Goal: Information Seeking & Learning: Learn about a topic

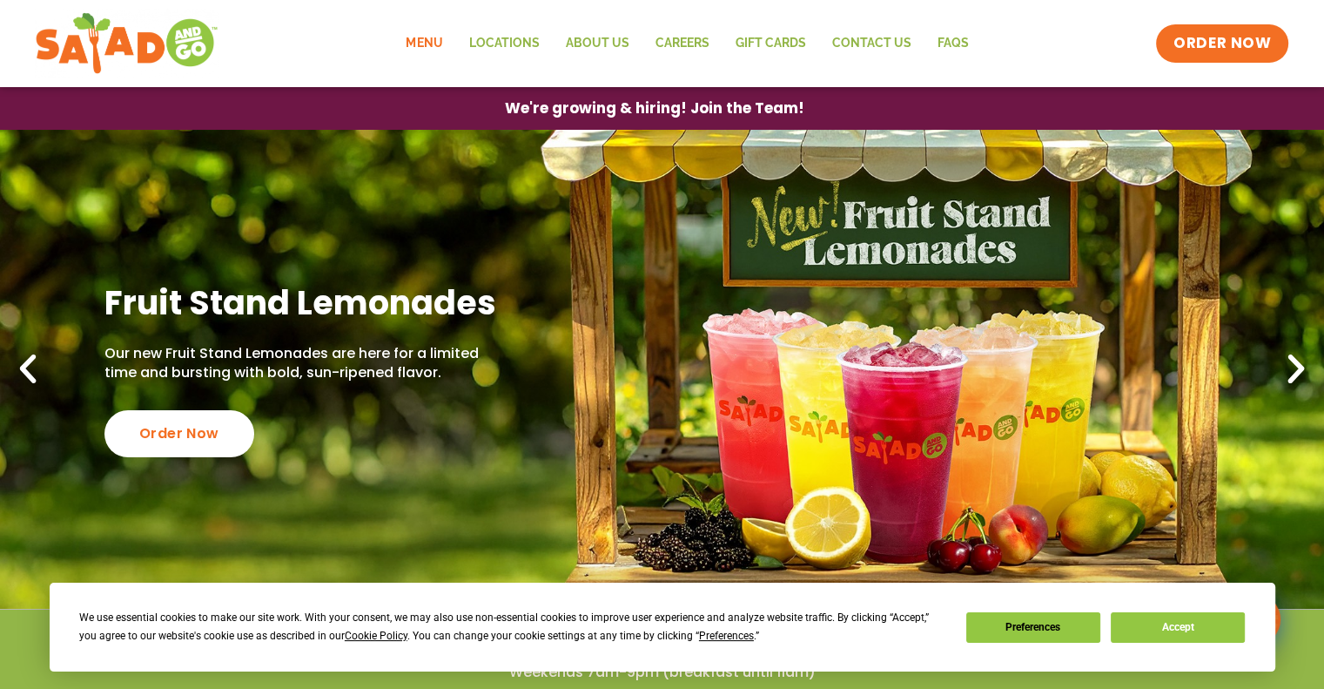
click at [434, 49] on link "Menu" at bounding box center [424, 44] width 63 height 40
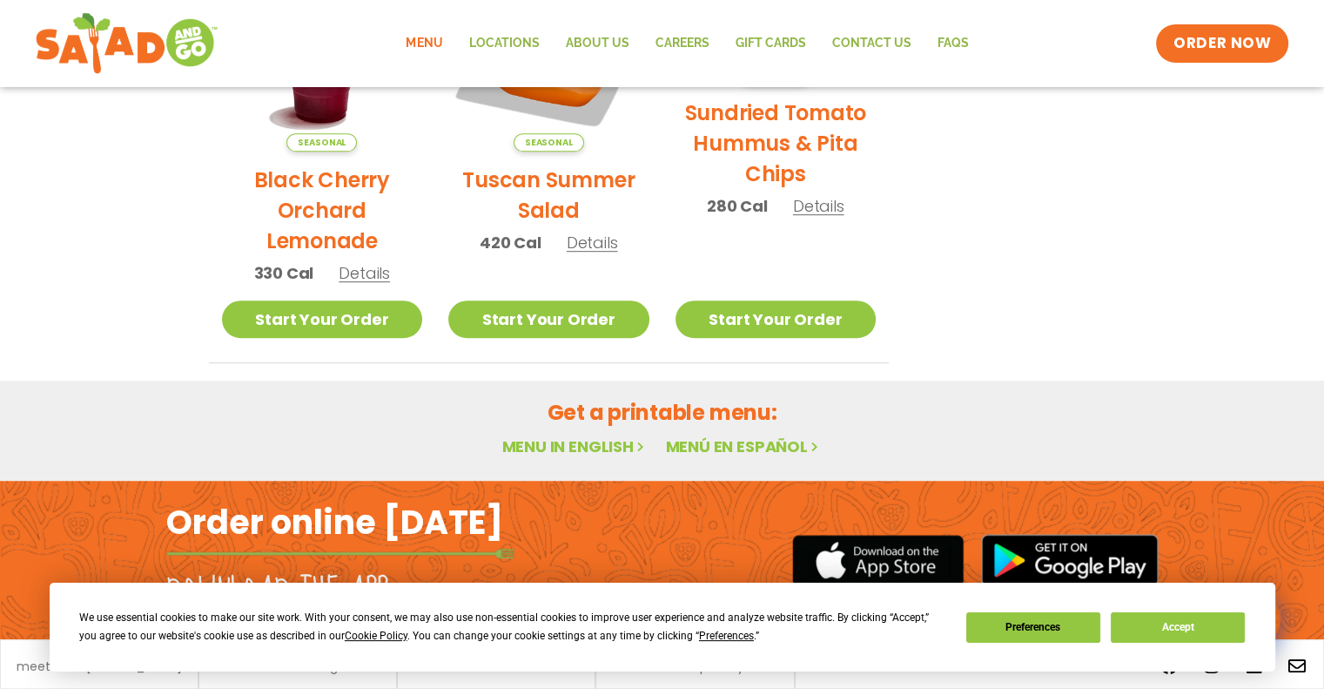
scroll to position [1036, 0]
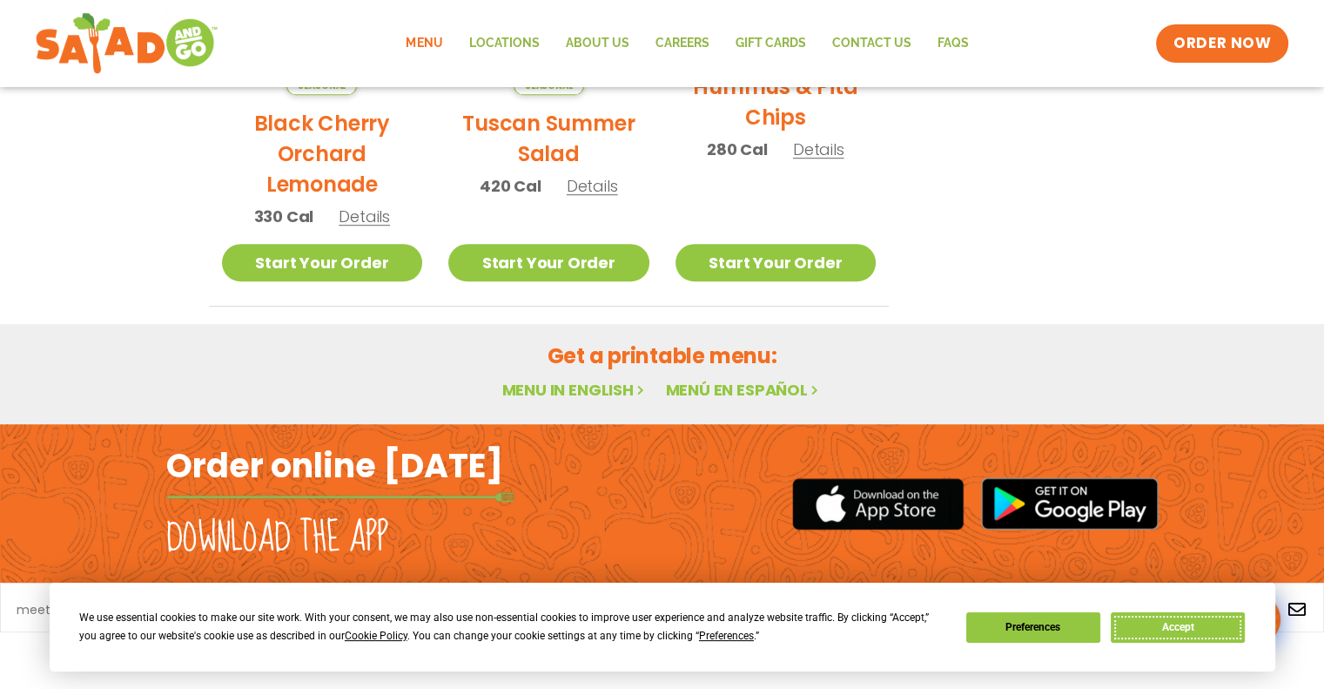
click at [1197, 621] on button "Accept" at bounding box center [1178, 627] width 134 height 30
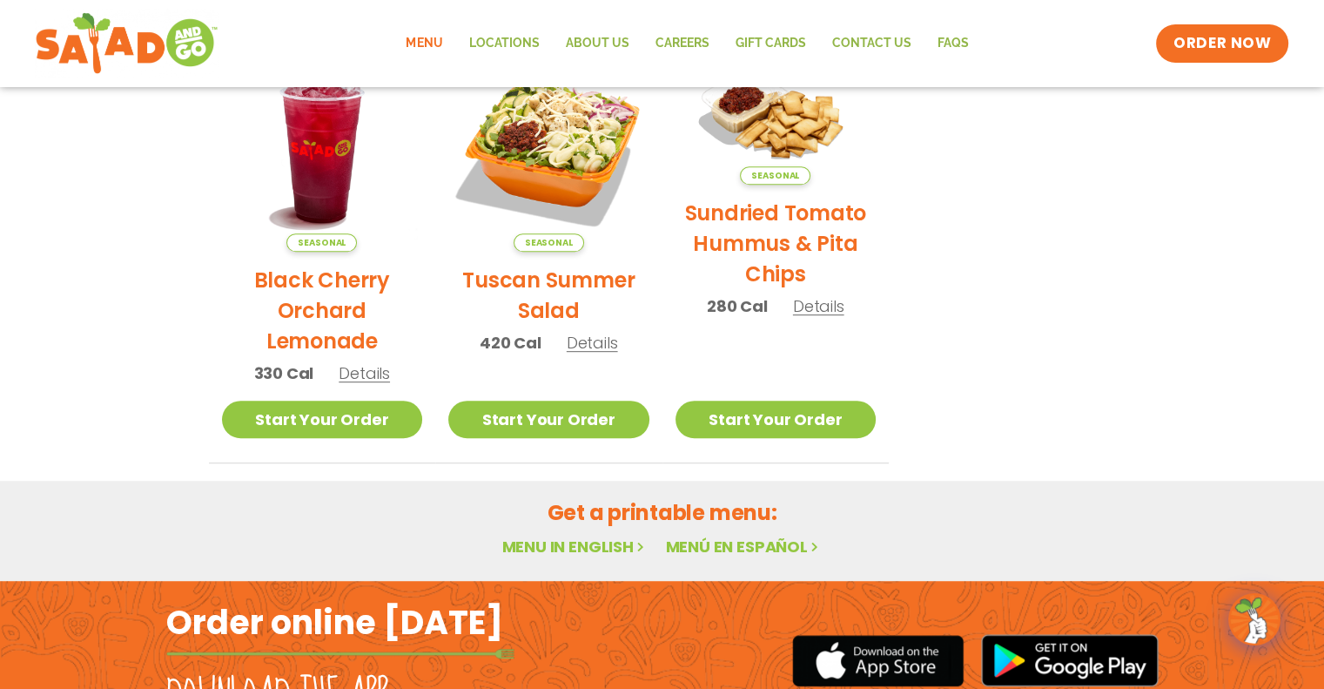
scroll to position [0, 0]
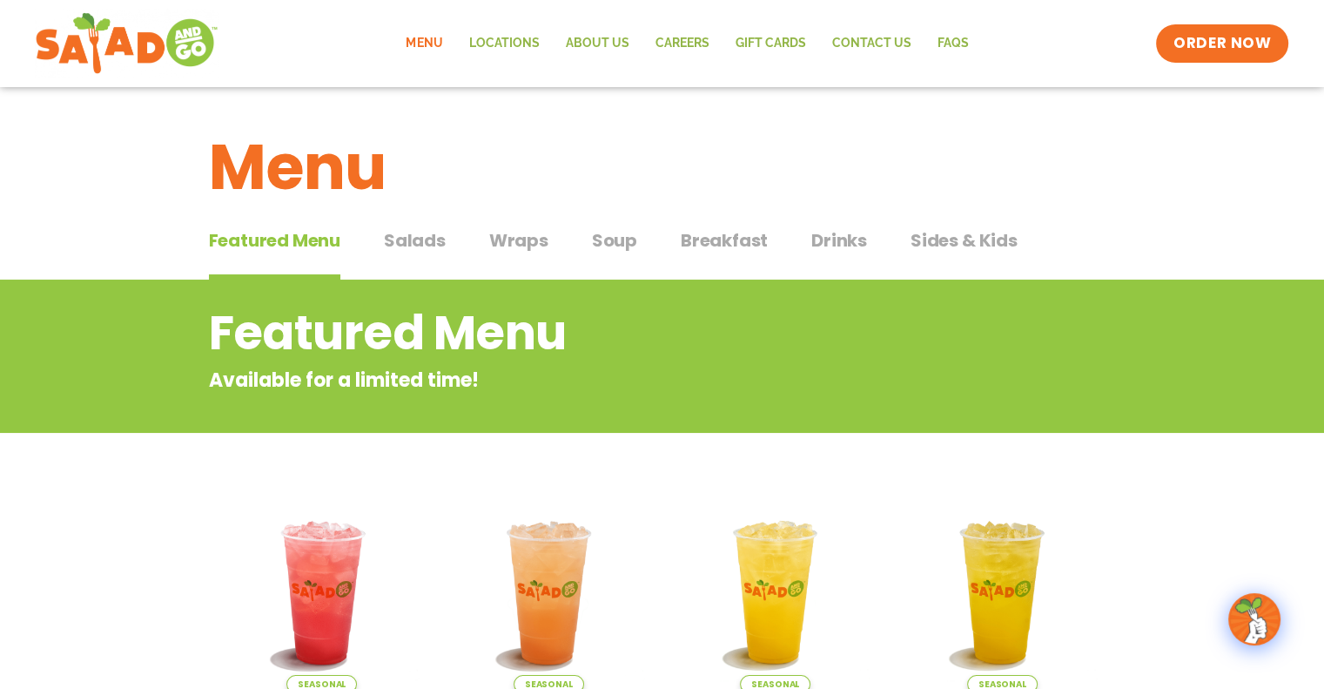
click at [438, 239] on span "Salads" at bounding box center [415, 240] width 62 height 26
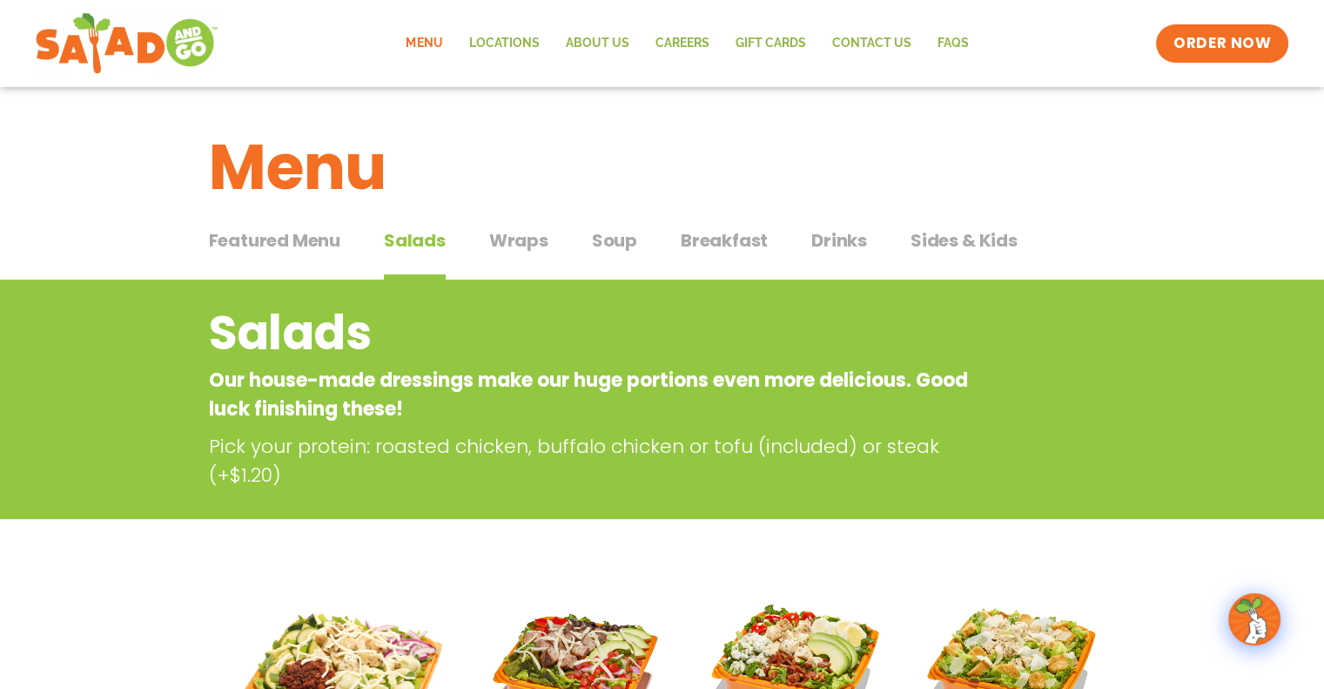
click at [538, 236] on span "Wraps" at bounding box center [518, 240] width 59 height 26
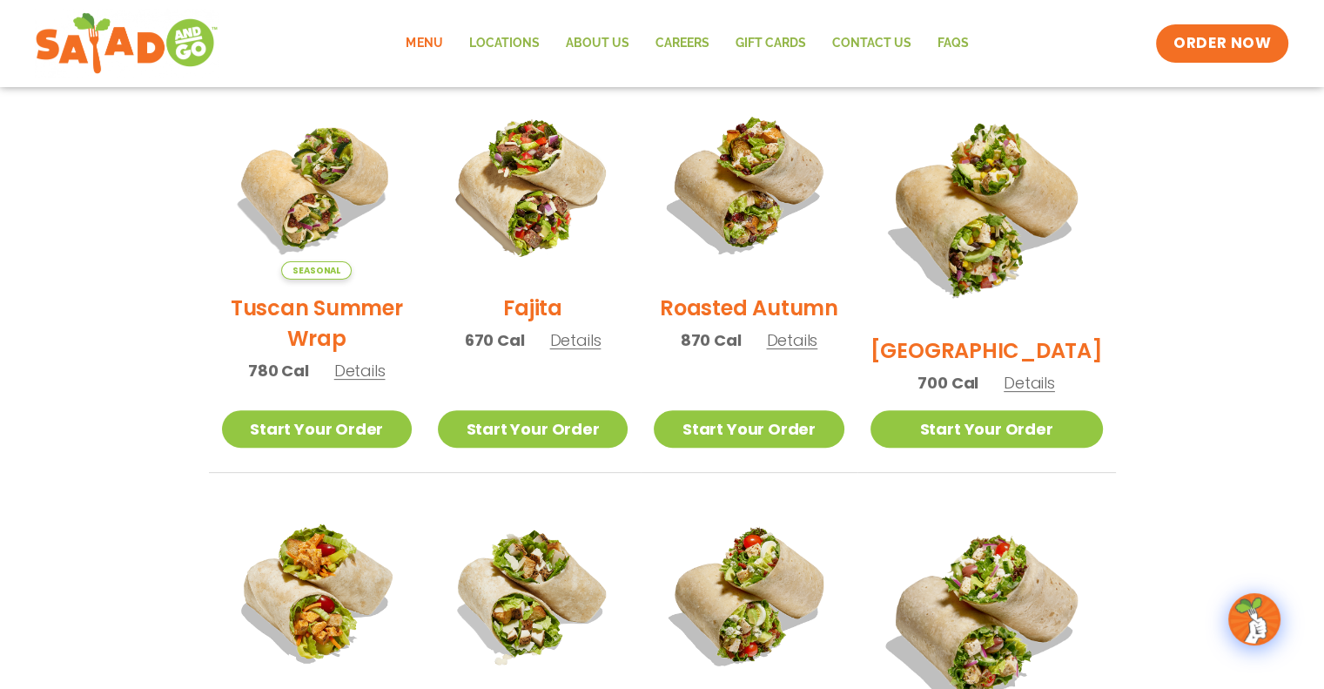
scroll to position [482, 0]
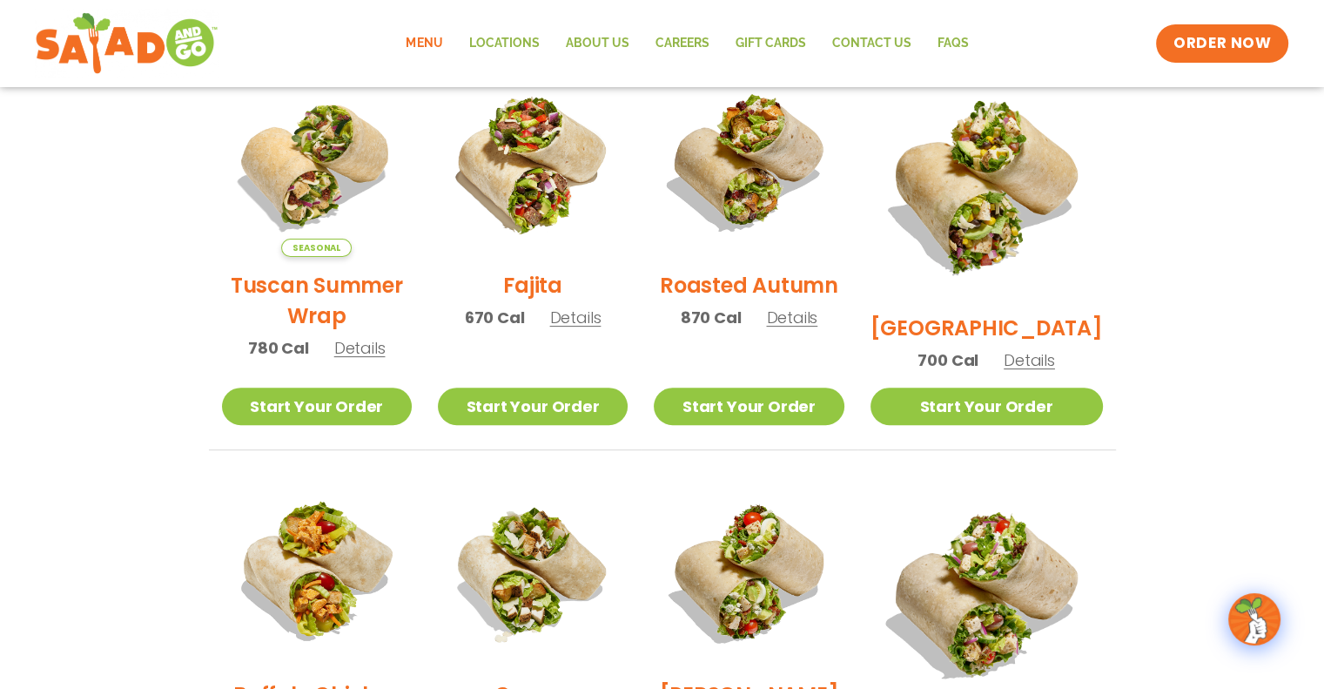
drag, startPoint x: 1300, startPoint y: 267, endPoint x: 1312, endPoint y: 317, distance: 51.1
click at [1264, 375] on section "Wraps Any salad can be a wrap, it’s menu magic. Pick your protein: roasted chic…" at bounding box center [662, 511] width 1324 height 1428
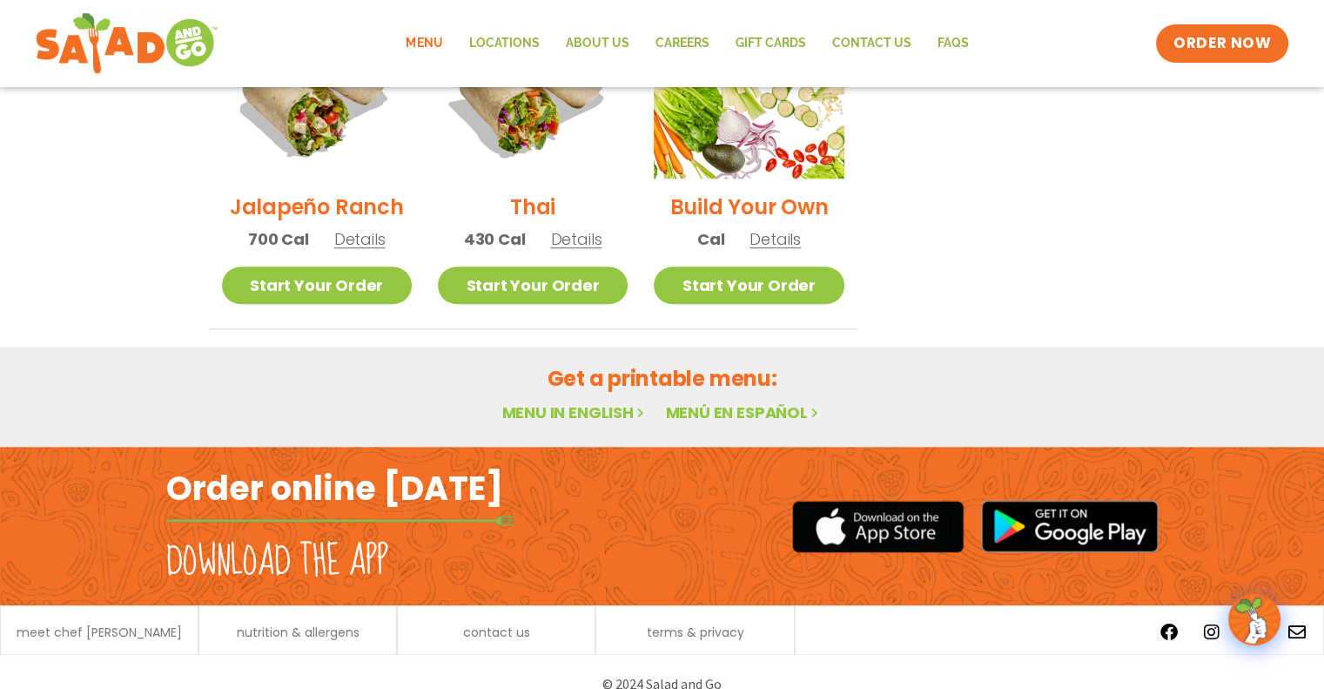
scroll to position [0, 0]
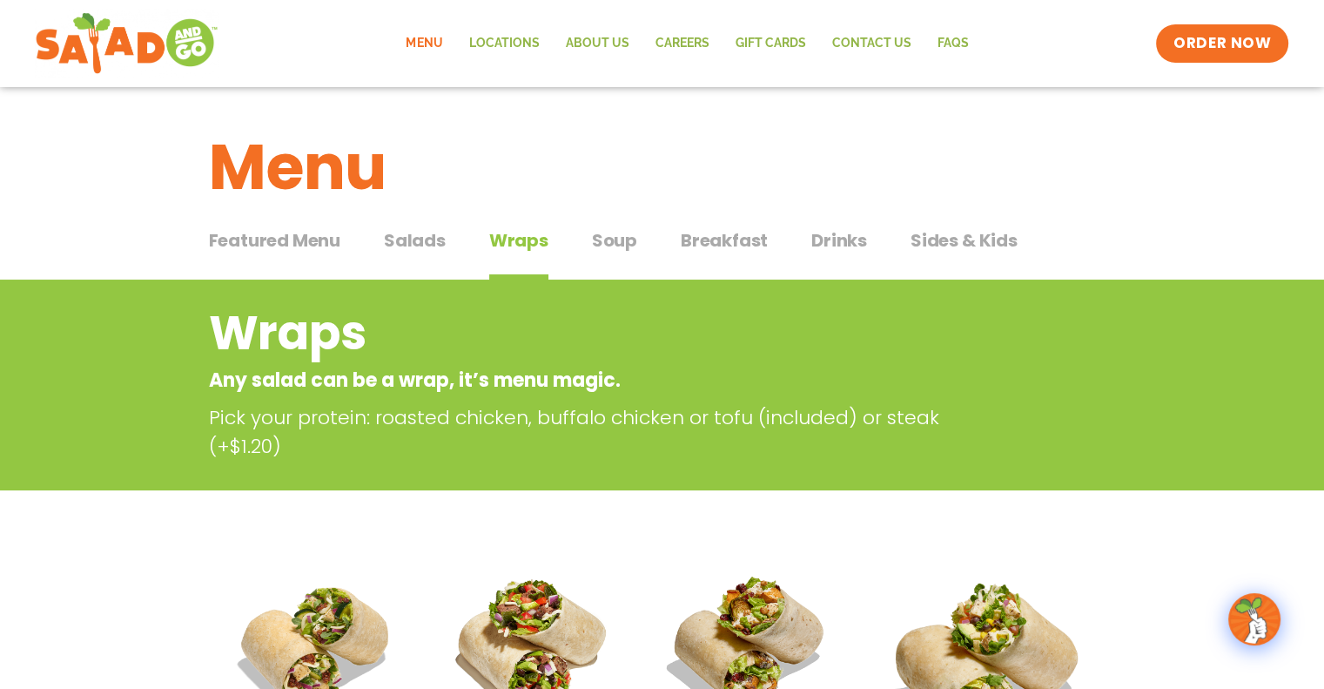
click at [608, 244] on span "Soup" at bounding box center [614, 240] width 45 height 26
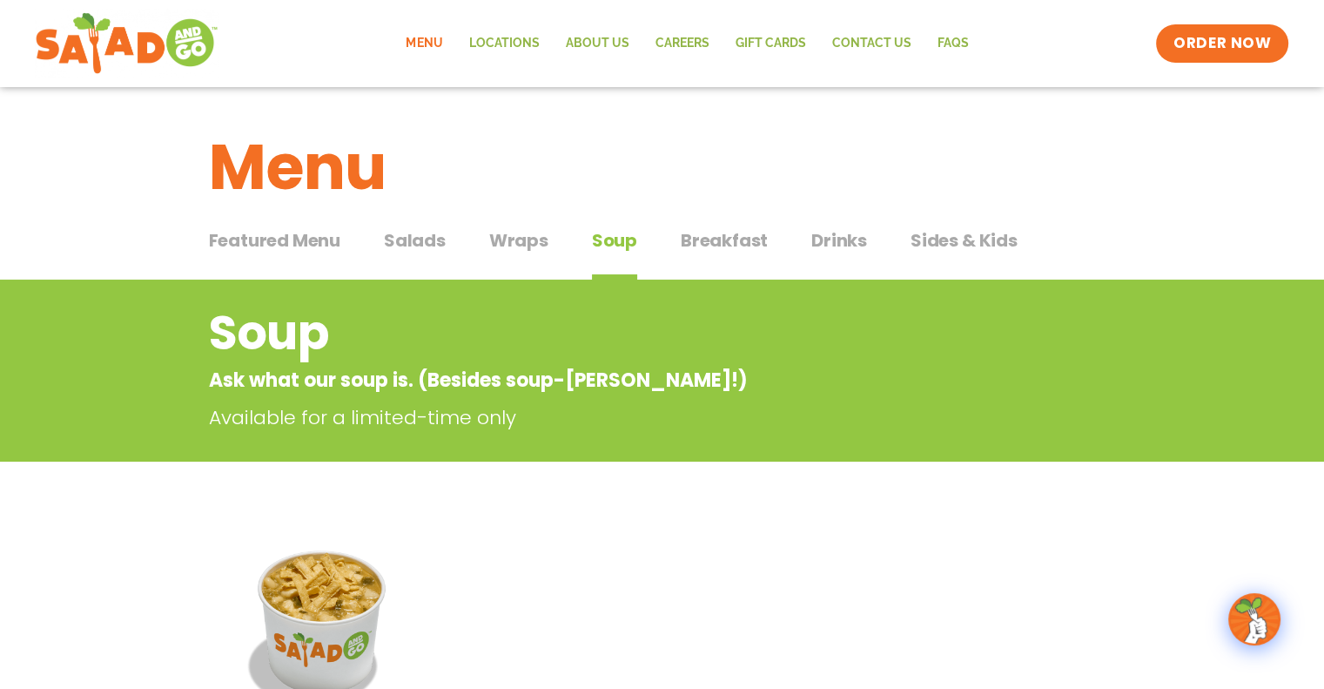
click at [702, 246] on span "Breakfast" at bounding box center [724, 240] width 87 height 26
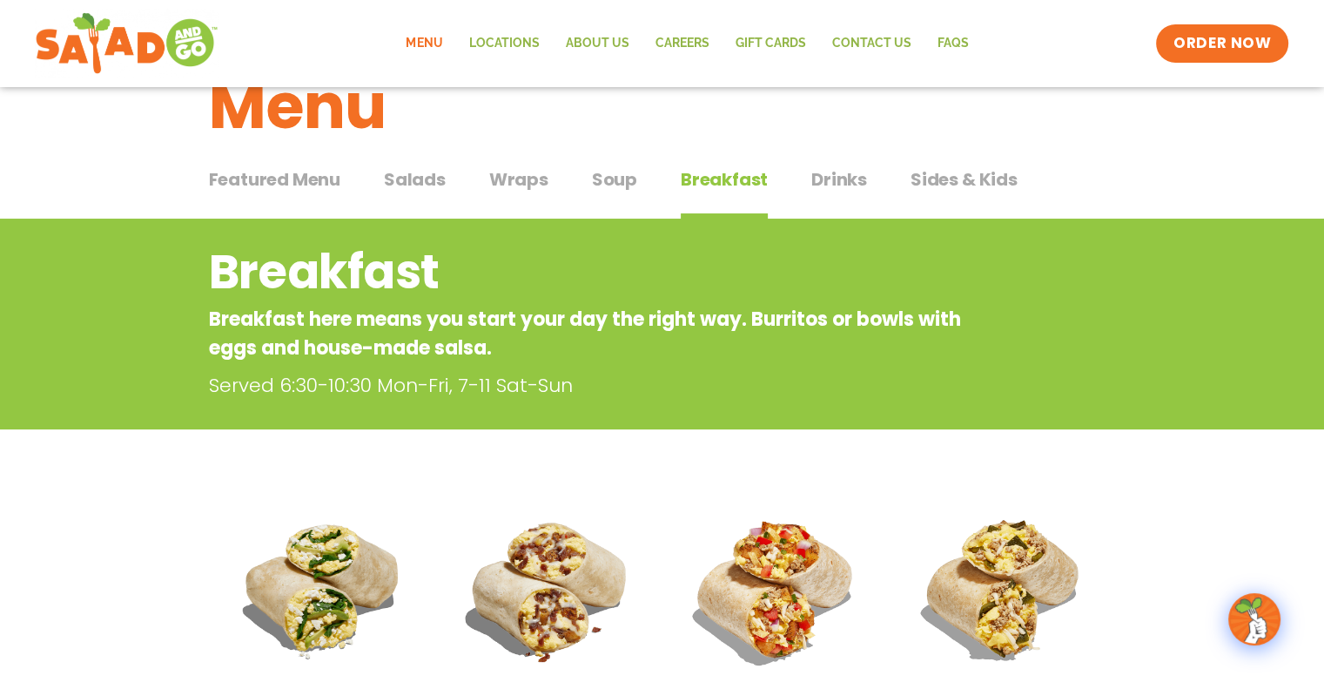
scroll to position [56, 0]
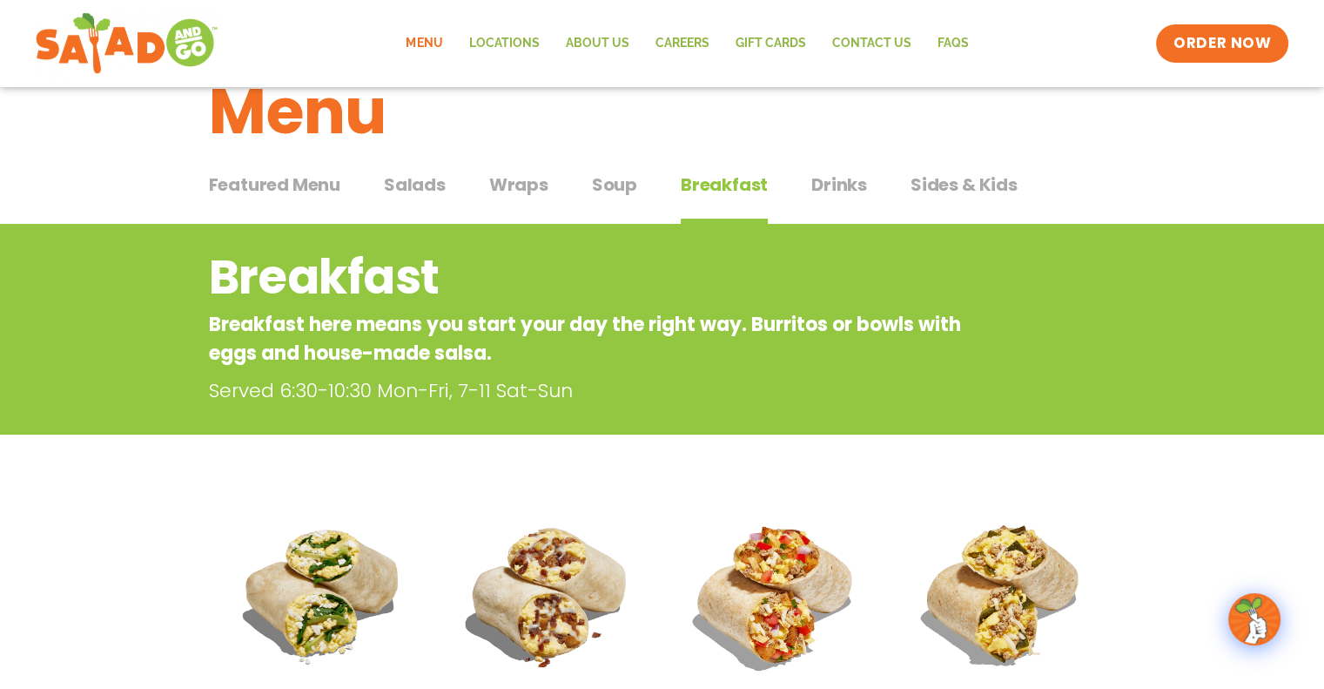
click at [847, 180] on span "Drinks" at bounding box center [839, 184] width 56 height 26
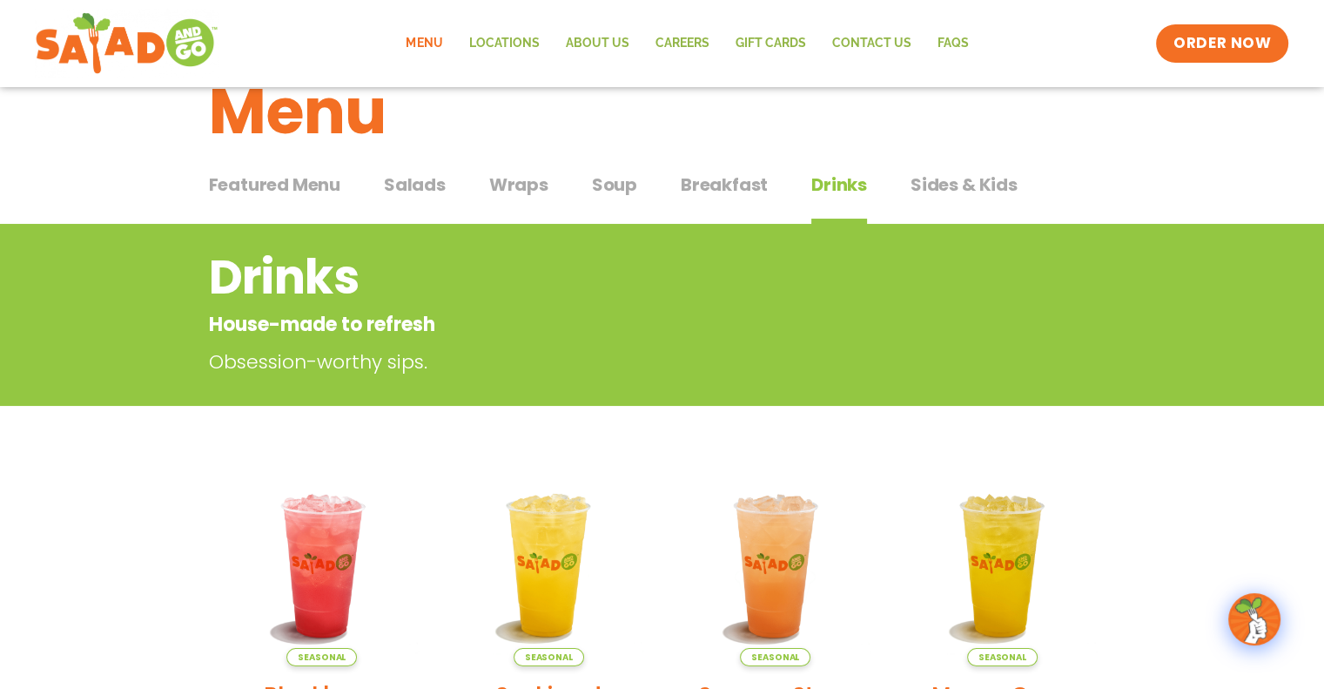
click at [971, 189] on span "Sides & Kids" at bounding box center [964, 184] width 107 height 26
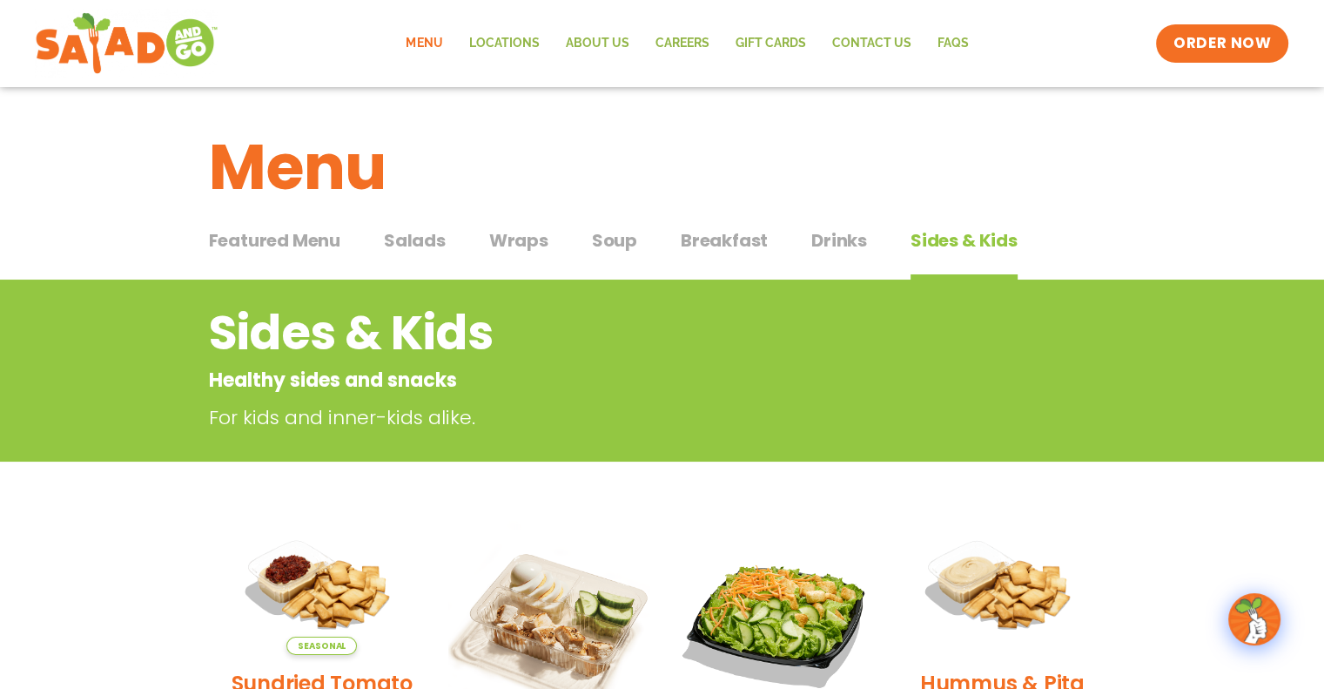
click at [297, 246] on span "Featured Menu" at bounding box center [274, 240] width 131 height 26
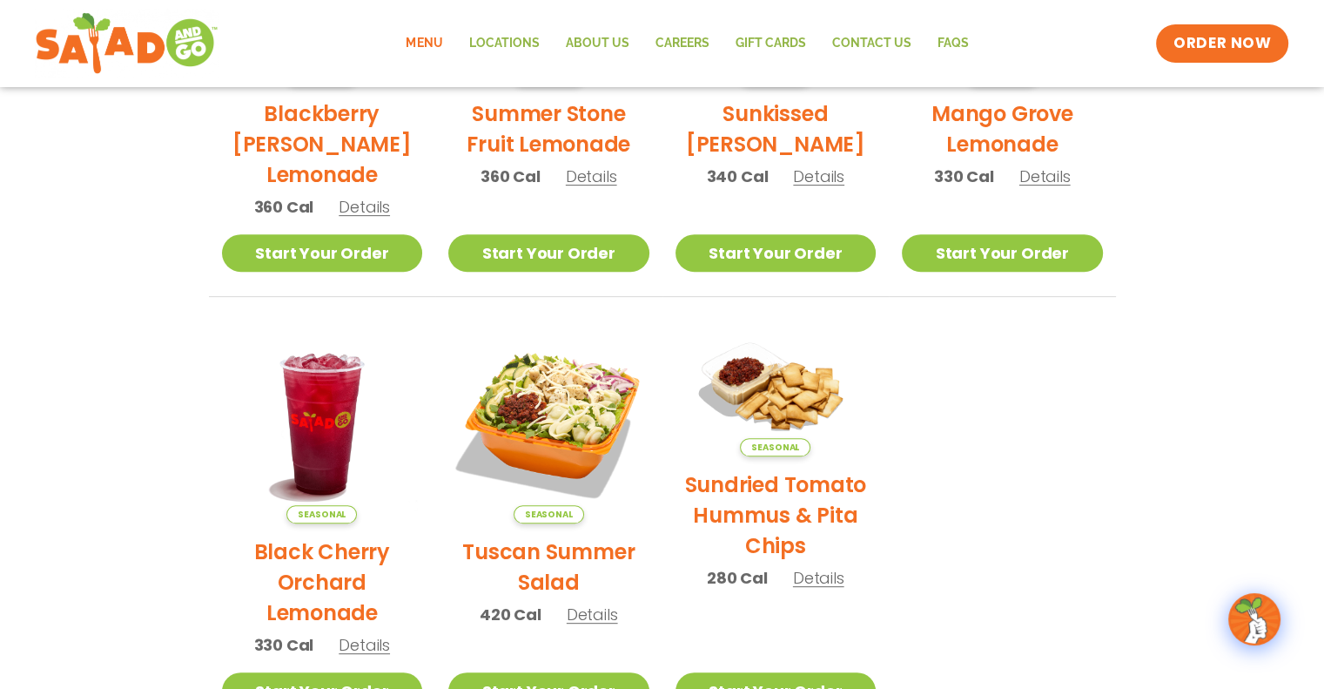
scroll to position [615, 0]
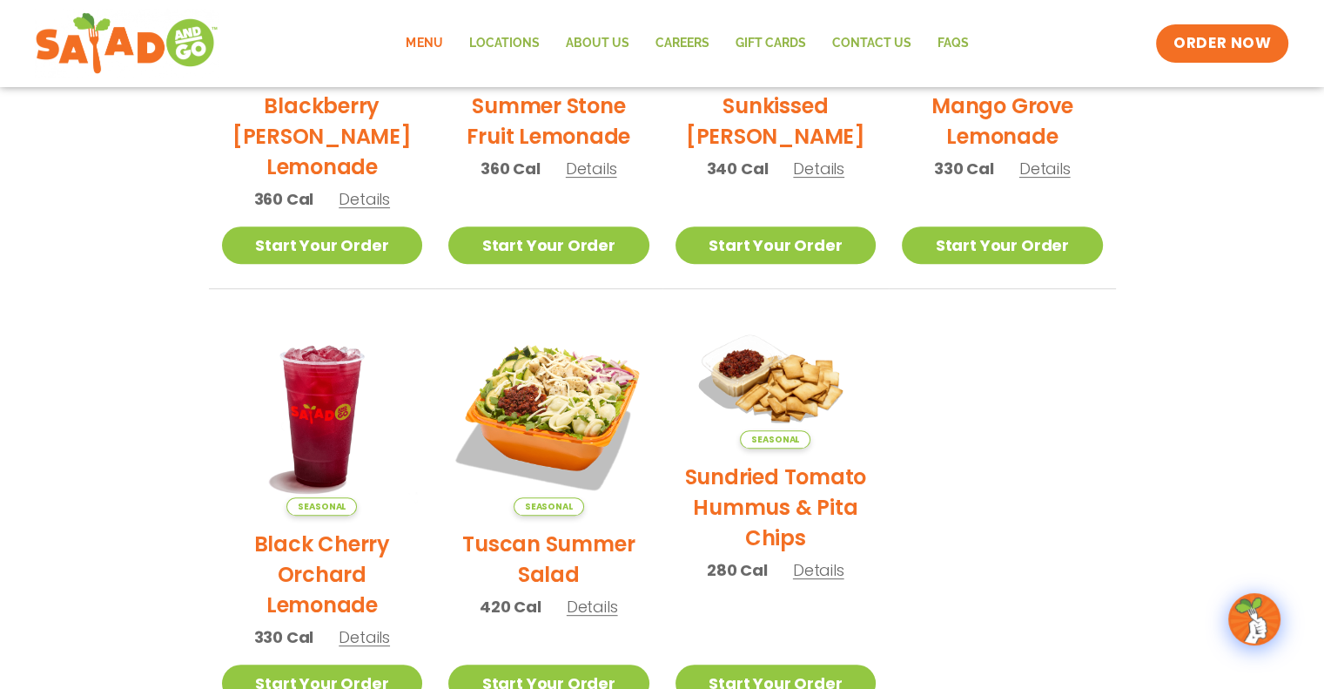
click at [549, 414] on img at bounding box center [548, 415] width 201 height 201
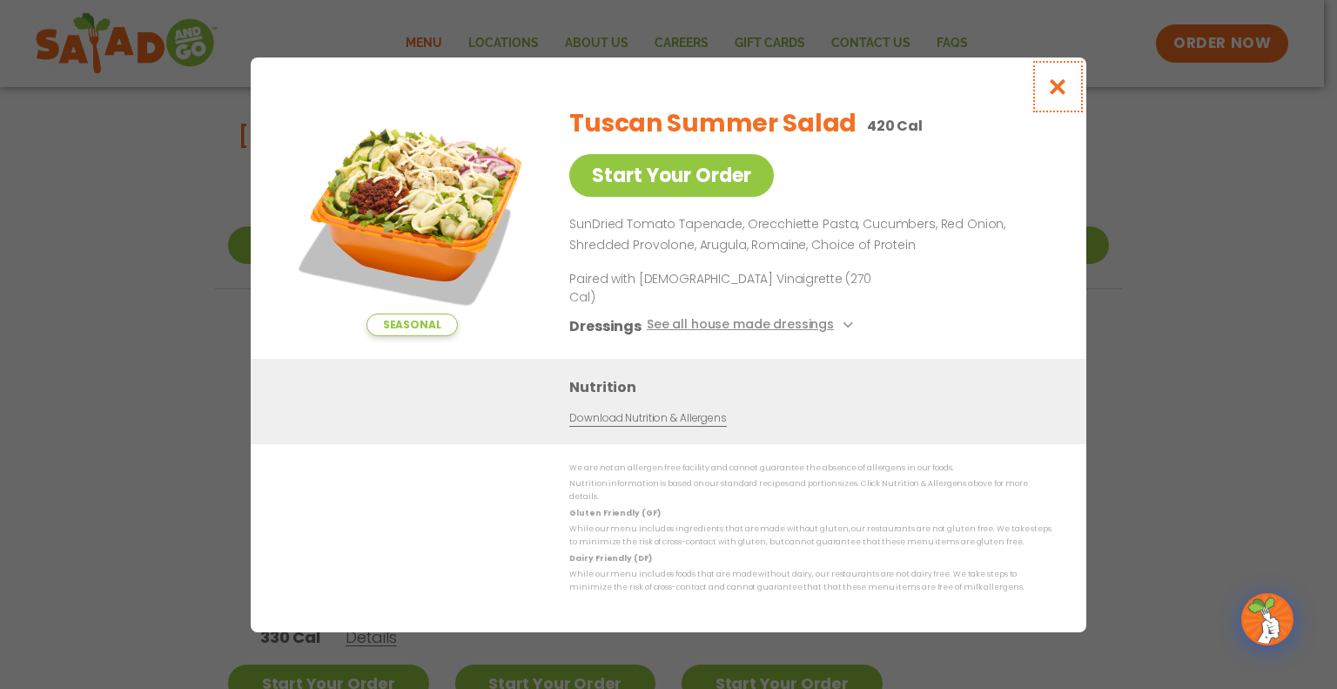
click at [1059, 96] on icon "Close modal" at bounding box center [1058, 86] width 22 height 18
